Goal: Contribute content: Add original content to the website for others to see

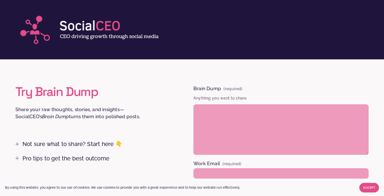
click at [141, 92] on h2 "Try Brain Dump" at bounding box center [88, 92] width 146 height 14
click at [376, 172] on div "Try Brain Dump Share your raw thoughts, stories, and insights—SocialCEO’s Brain…" at bounding box center [192, 156] width 384 height 142
click at [369, 183] on button "Accept" at bounding box center [369, 188] width 20 height 10
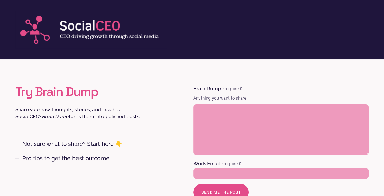
click at [373, 123] on div "Try Brain Dump Share your raw thoughts, stories, and insights—SocialCEO’s Brain…" at bounding box center [192, 156] width 384 height 142
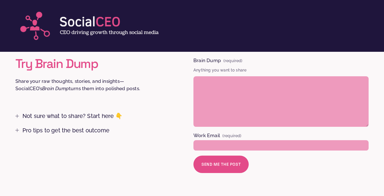
scroll to position [21, 0]
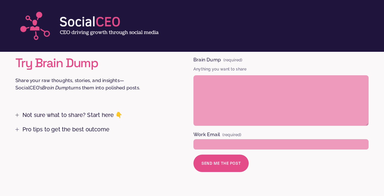
click at [74, 116] on span "Not sure what to share? Start here 👇" at bounding box center [90, 114] width 142 height 7
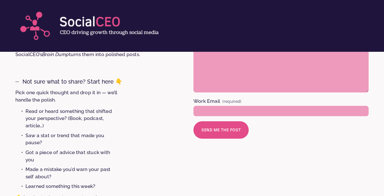
scroll to position [54, 0]
click at [77, 84] on span "Not sure what to share? Start here 👇" at bounding box center [90, 81] width 142 height 7
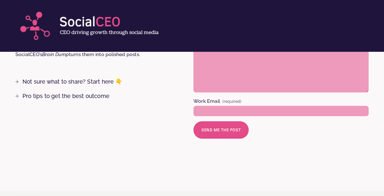
click at [69, 97] on span "Pro tips to get the best outcome" at bounding box center [90, 96] width 142 height 7
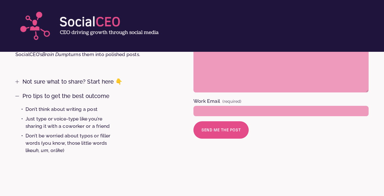
click at [69, 97] on span "Pro tips to get the best outcome" at bounding box center [90, 96] width 142 height 7
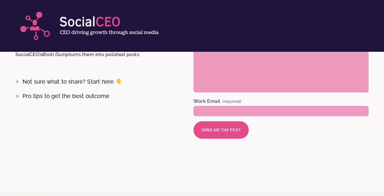
click at [90, 172] on div "Try Brain Dump Share your raw thoughts, stories, and insights—SocialCEO’s Brain…" at bounding box center [192, 93] width 384 height 193
click at [131, 127] on div "Try Brain Dump Share your raw thoughts, stories, and insights—SocialCEO’s Brain…" at bounding box center [192, 94] width 384 height 142
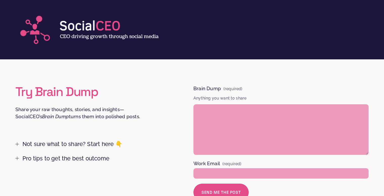
click at [233, 82] on div "Try Brain Dump Share your raw thoughts, stories, and insights—SocialCEO’s Brain…" at bounding box center [192, 156] width 384 height 193
click at [222, 82] on div "Try Brain Dump Share your raw thoughts, stories, and insights—SocialCEO’s Brain…" at bounding box center [192, 156] width 384 height 193
click at [222, 81] on div "Try Brain Dump Share your raw thoughts, stories, and insights—SocialCEO’s Brain…" at bounding box center [192, 156] width 384 height 193
click at [245, 87] on label "Brain Dump (required)" at bounding box center [280, 89] width 175 height 8
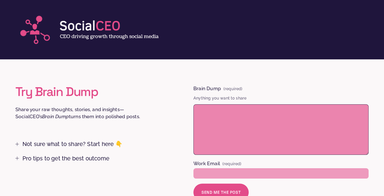
click at [245, 104] on textarea "Brain Dump (required)" at bounding box center [280, 129] width 175 height 50
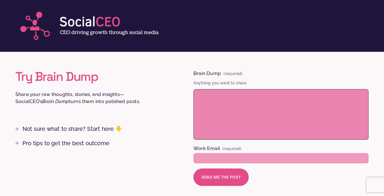
scroll to position [16, 0]
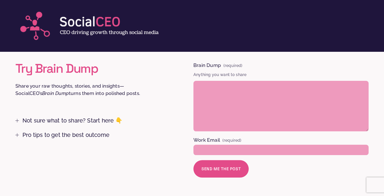
click at [229, 72] on p "Anything you want to share" at bounding box center [280, 75] width 175 height 10
click at [226, 76] on p "Anything you want to share" at bounding box center [280, 75] width 175 height 10
click at [160, 83] on p "Share your raw thoughts, stories, and insights—SocialCEO’s Brain Dump turns the…" at bounding box center [88, 89] width 146 height 15
